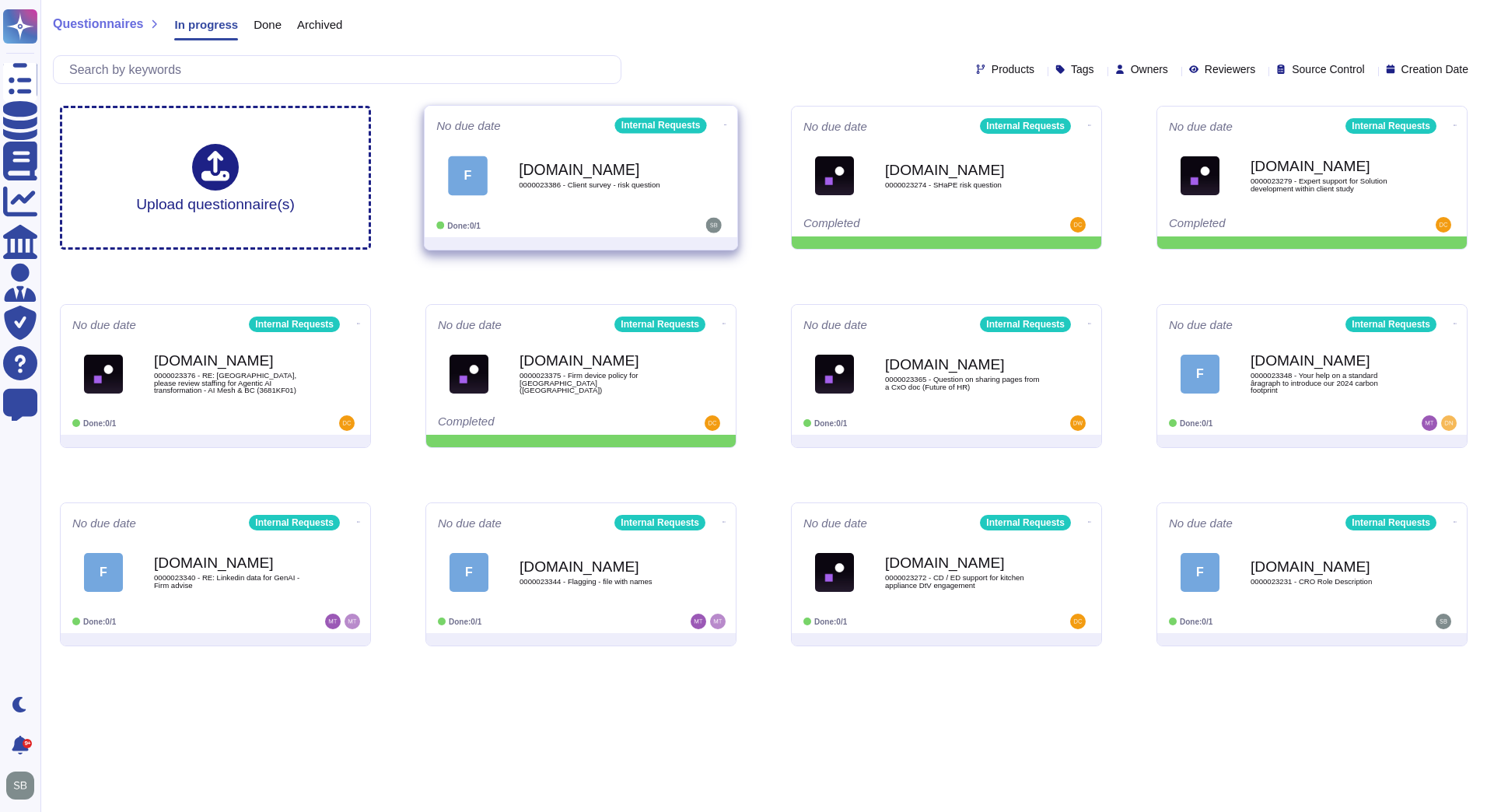
click at [562, 184] on span "0000023386 - Client survey - risk question" at bounding box center [597, 185] width 157 height 8
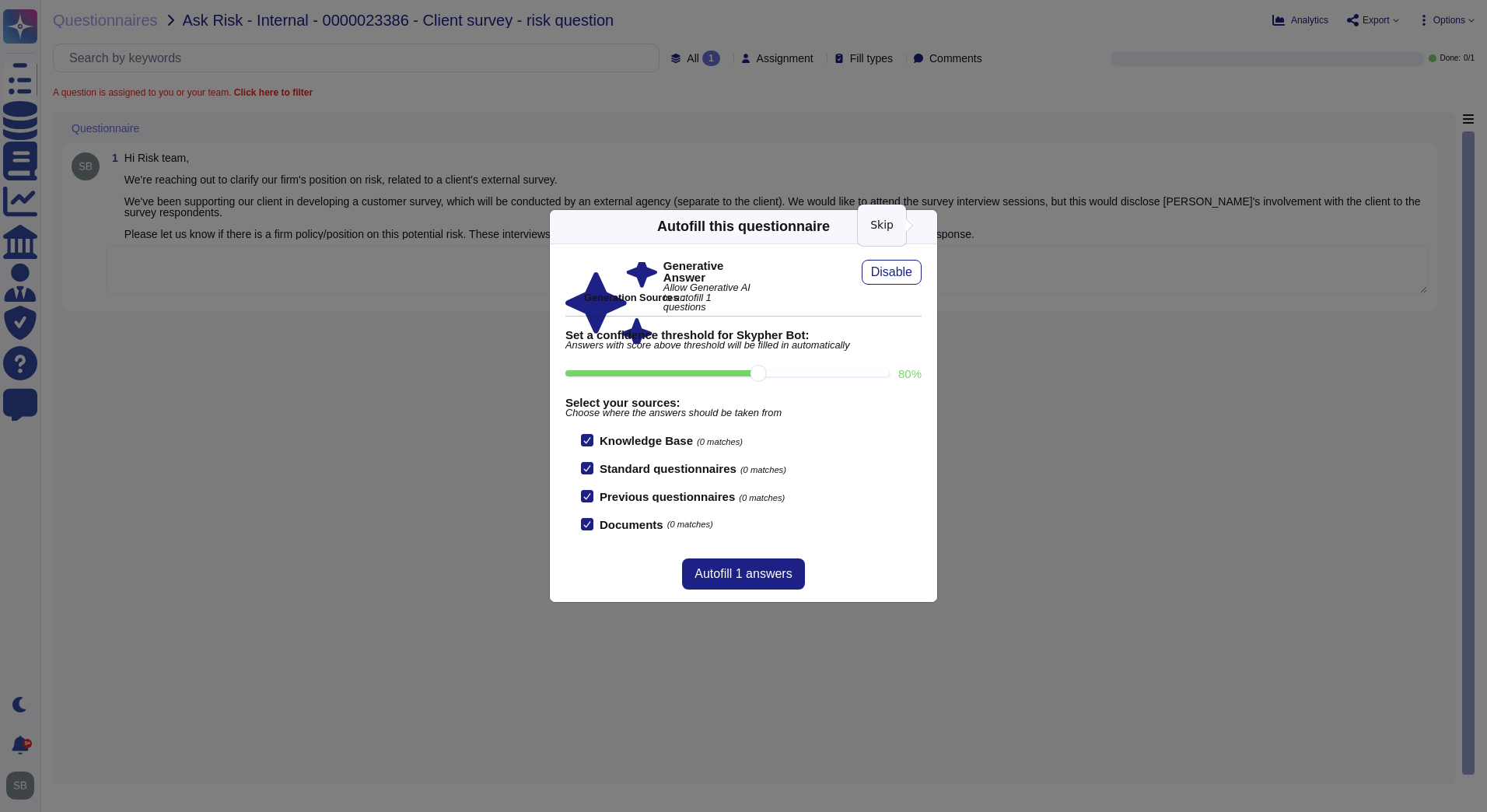
click at [928, 226] on icon at bounding box center [928, 226] width 0 height 0
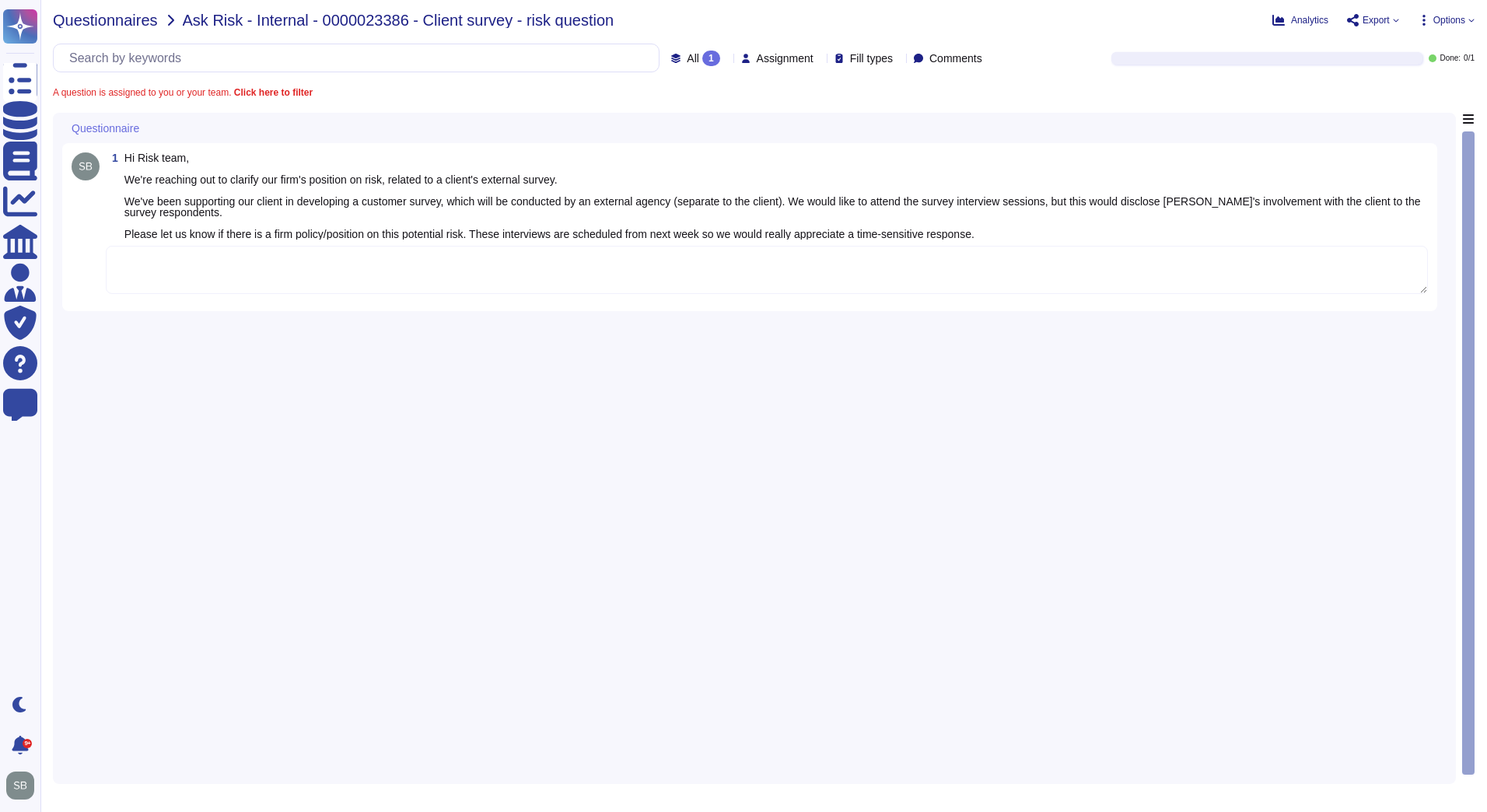
click at [97, 15] on span "Questionnaires" at bounding box center [105, 20] width 105 height 16
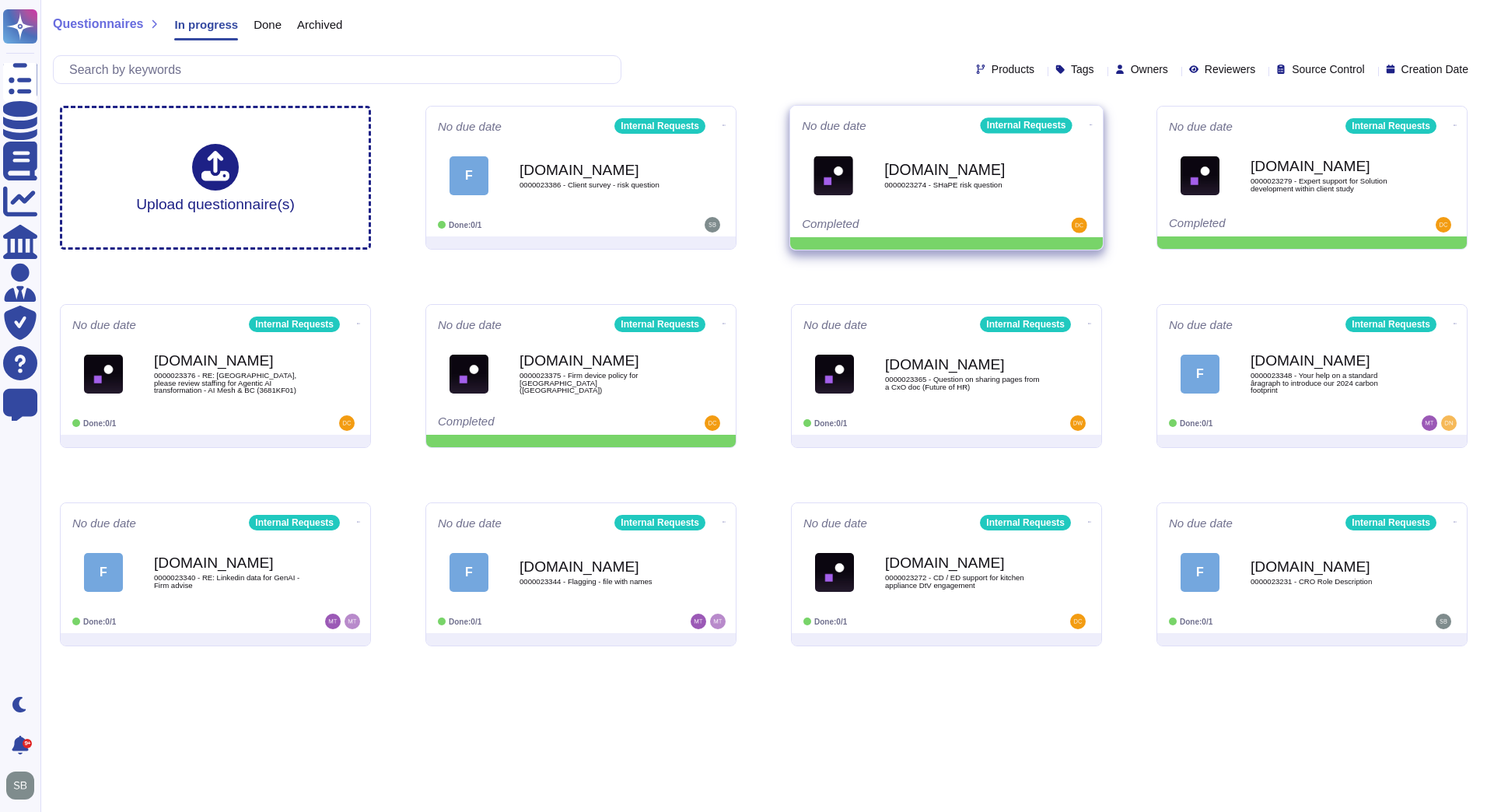
click at [1090, 123] on icon at bounding box center [1091, 125] width 3 height 4
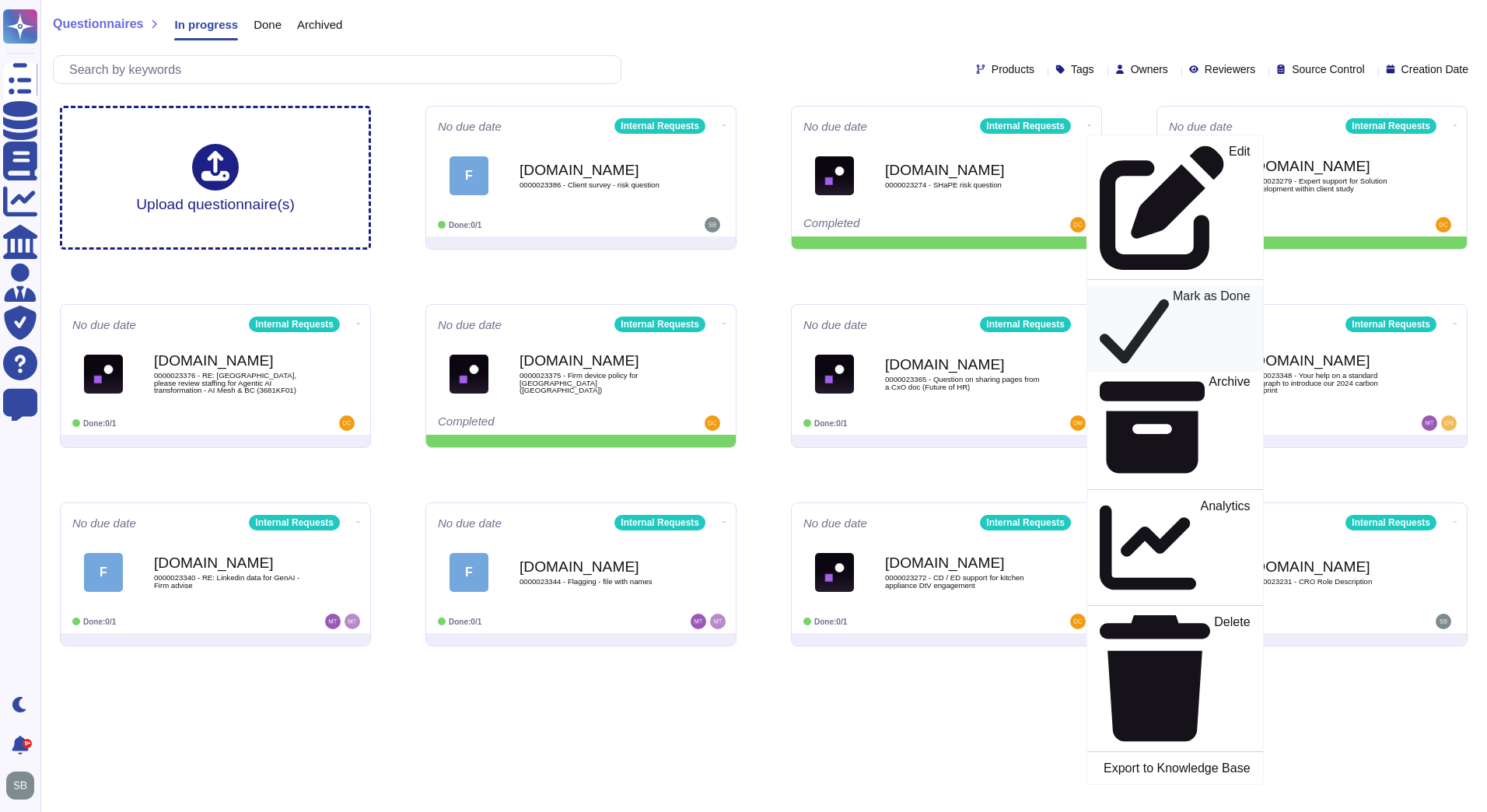
click at [1173, 290] on p "Mark as Done" at bounding box center [1212, 329] width 78 height 79
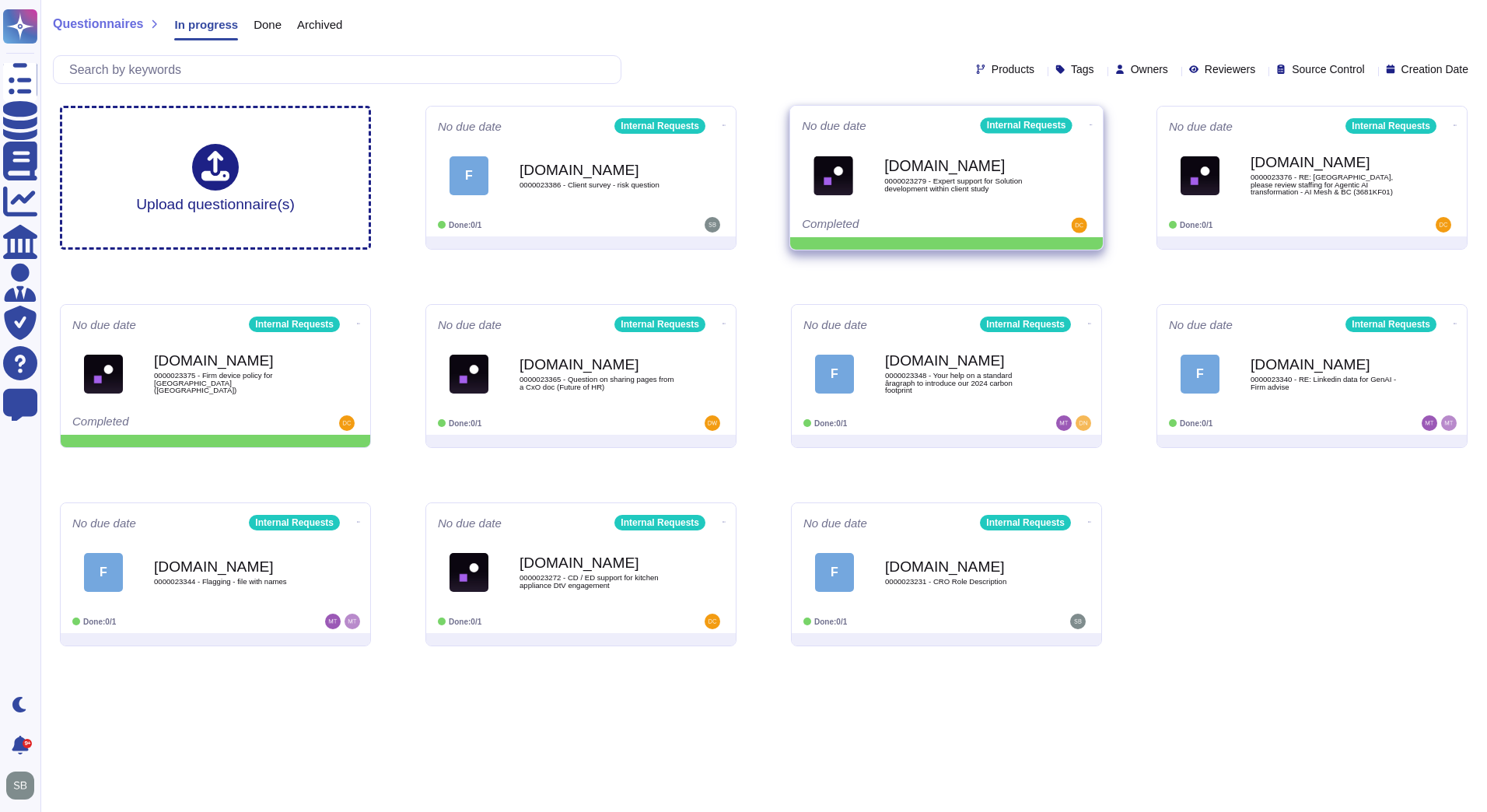
click at [1088, 117] on span at bounding box center [1091, 123] width 6 height 17
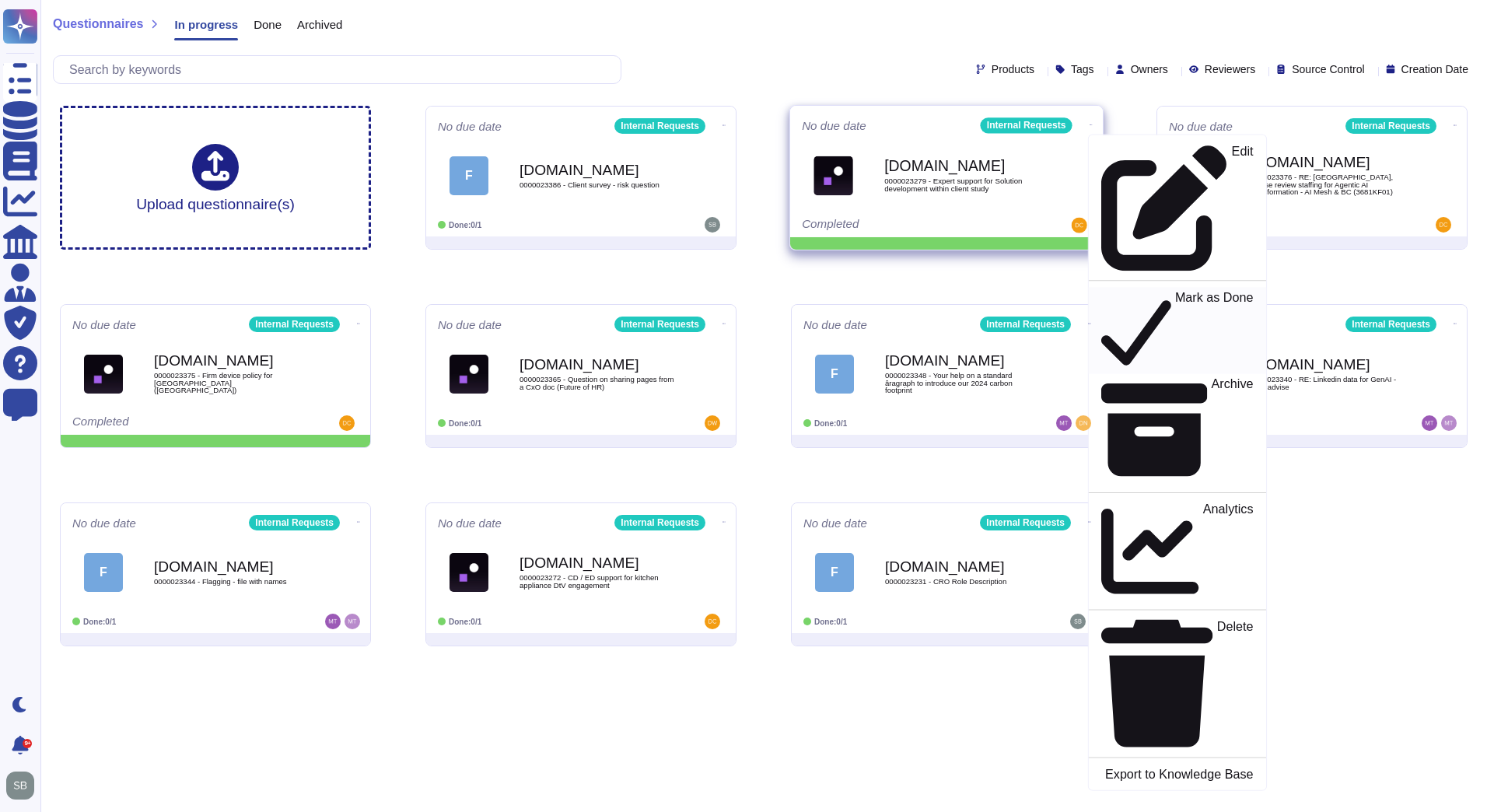
click at [1175, 290] on p "Mark as Done" at bounding box center [1214, 329] width 79 height 79
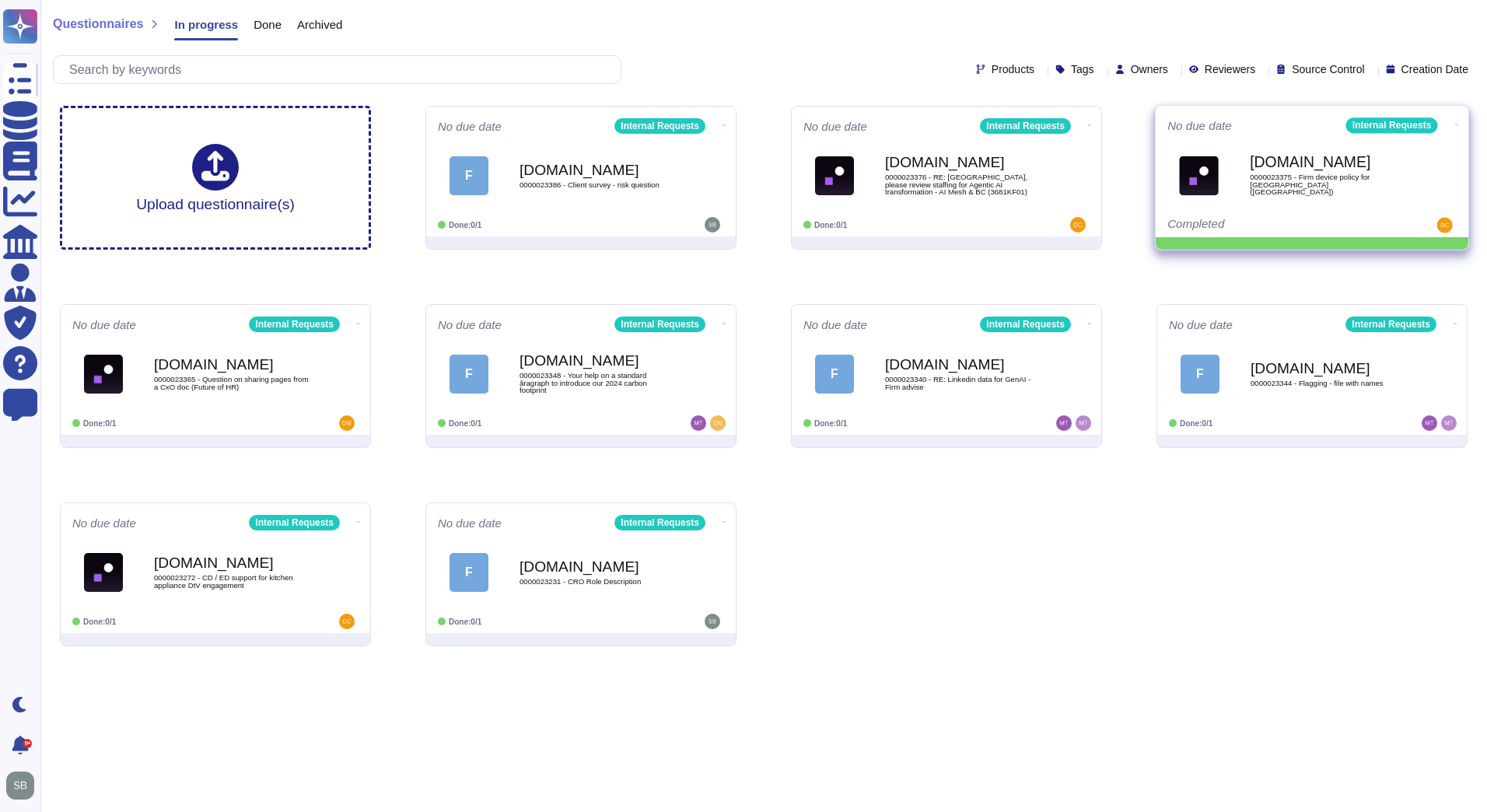
click at [1456, 123] on icon at bounding box center [1457, 125] width 3 height 4
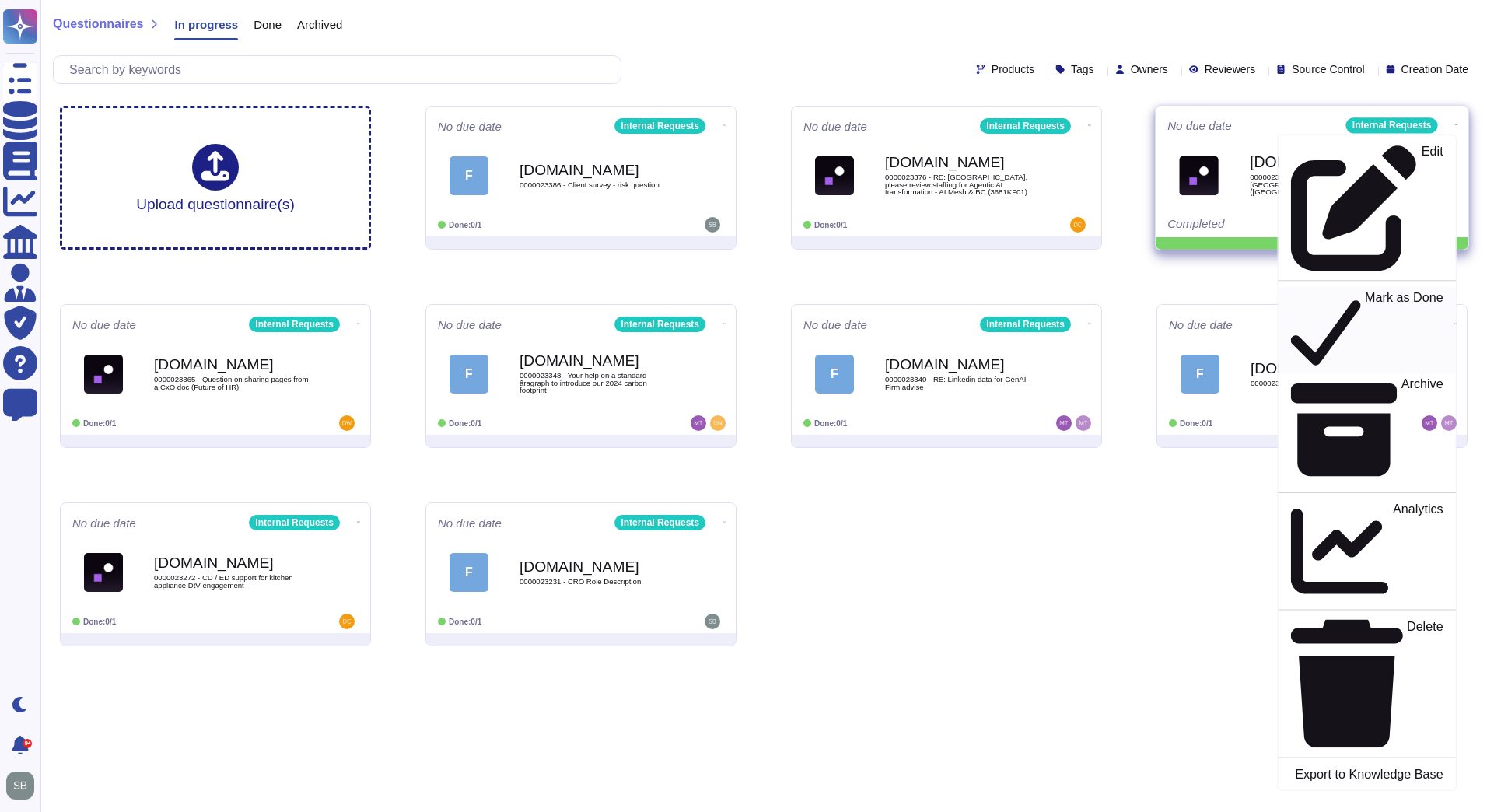
click at [1365, 290] on p "Mark as Done" at bounding box center [1404, 329] width 79 height 79
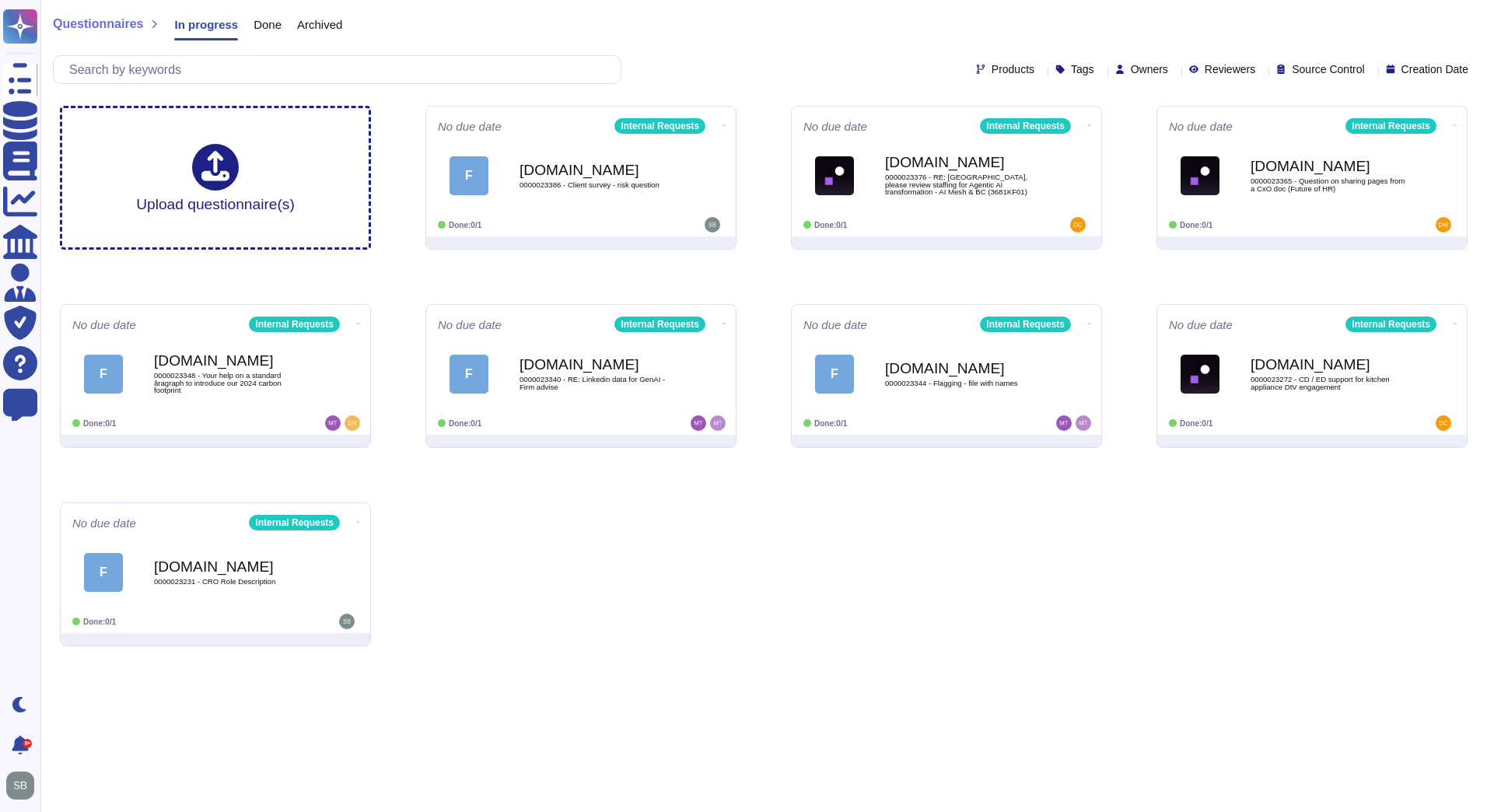
click at [613, 532] on div "Upload questionnaire(s) No due date Internal Requests F [DOMAIN_NAME] 000002338…" at bounding box center [764, 376] width 1433 height 565
click at [523, 162] on b "[DOMAIN_NAME]" at bounding box center [597, 169] width 157 height 15
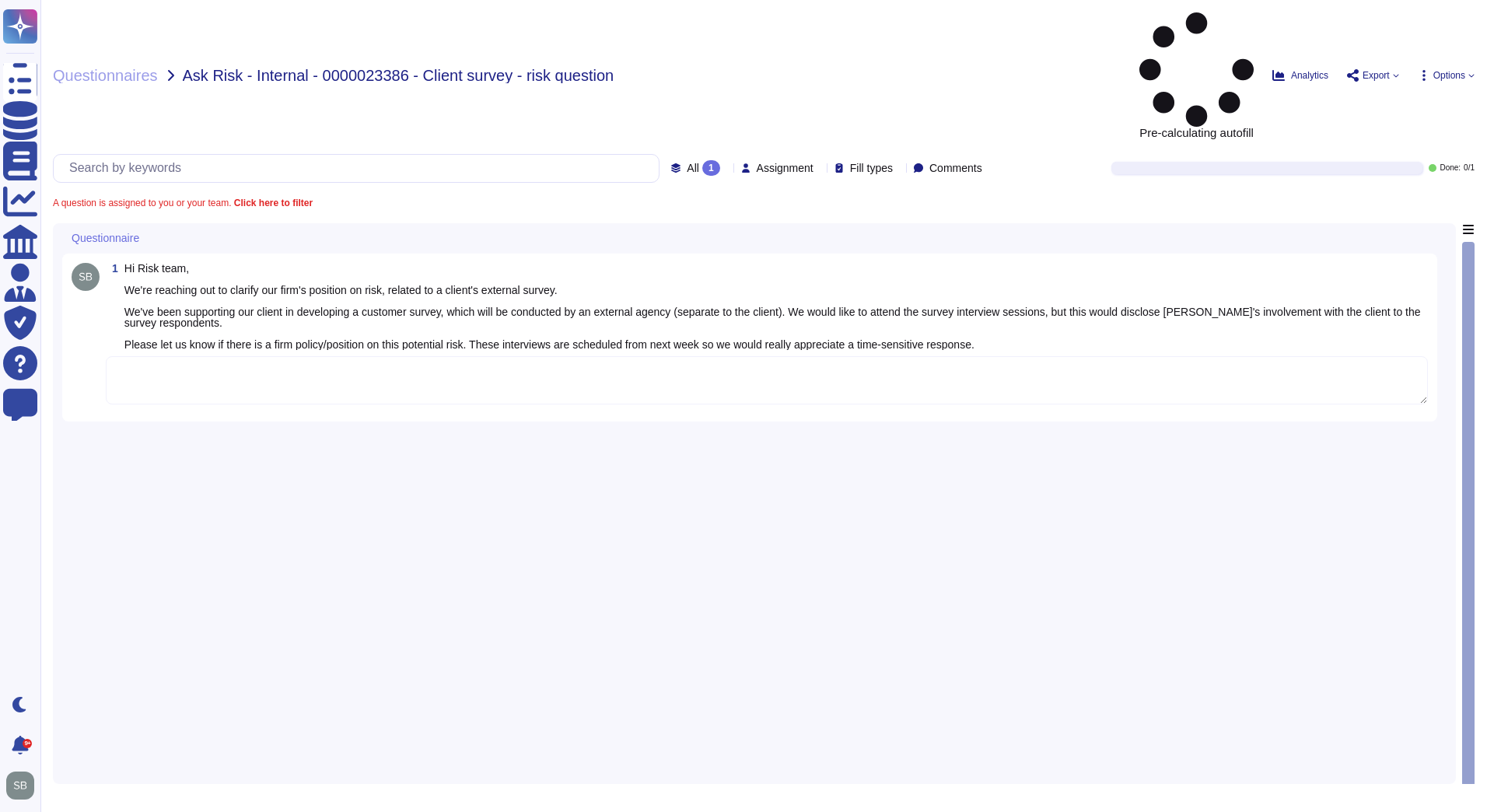
click at [402, 356] on textarea at bounding box center [767, 379] width 1322 height 48
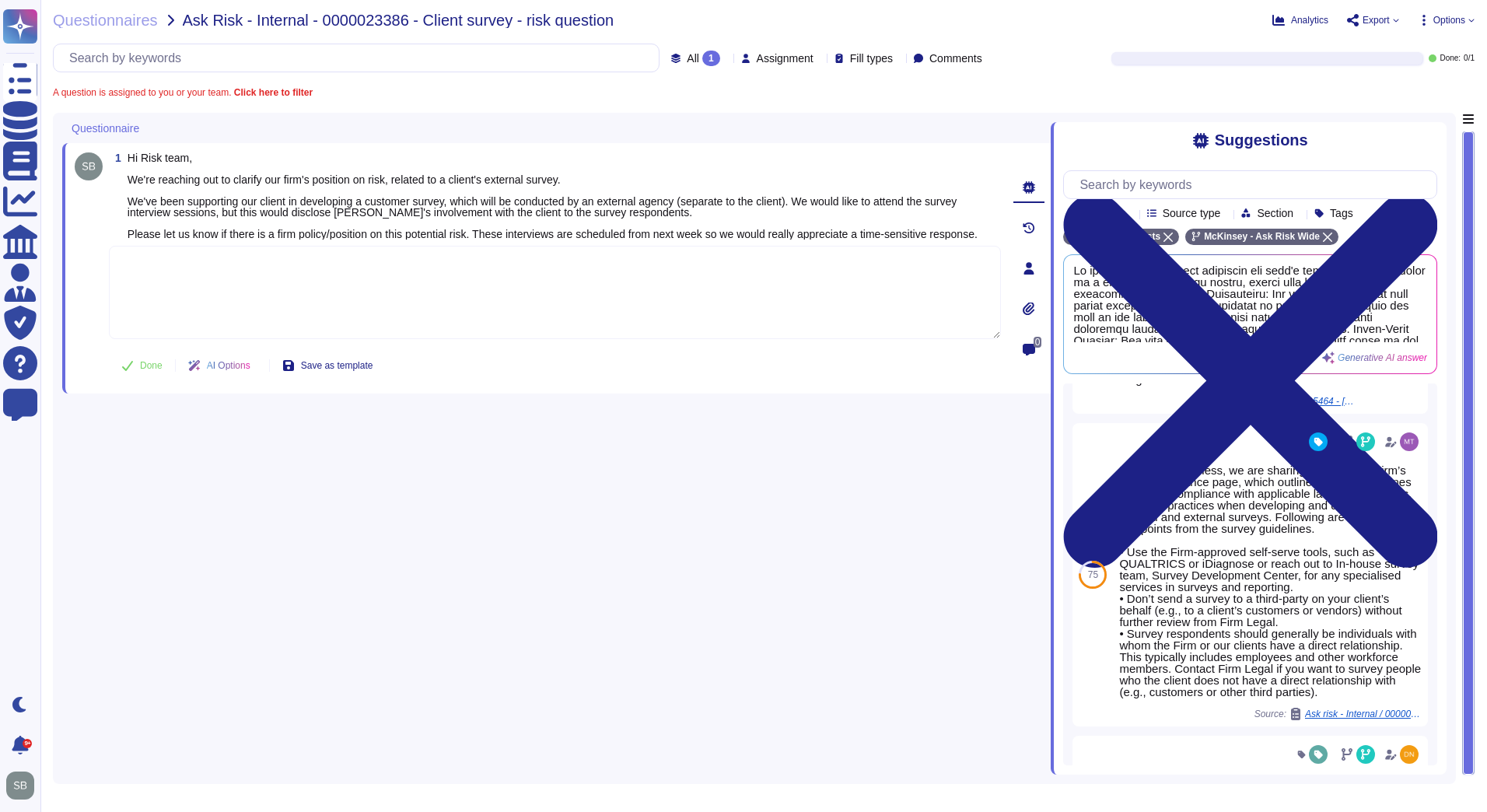
scroll to position [544, 0]
